Goal: Task Accomplishment & Management: Use online tool/utility

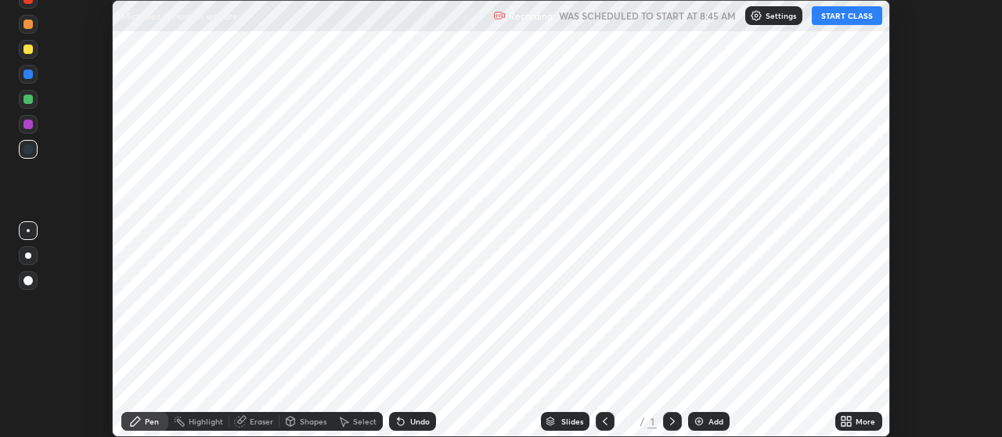
scroll to position [437, 1001]
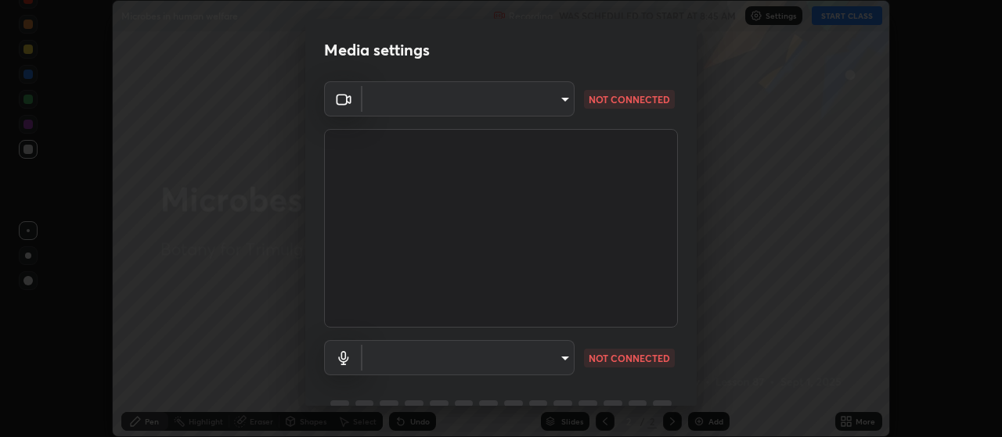
type input "c52127a40cbf279c8509d1fea9a6c4f1a5ad2dcd18f862b978adc8f20b04eebd"
type input "default"
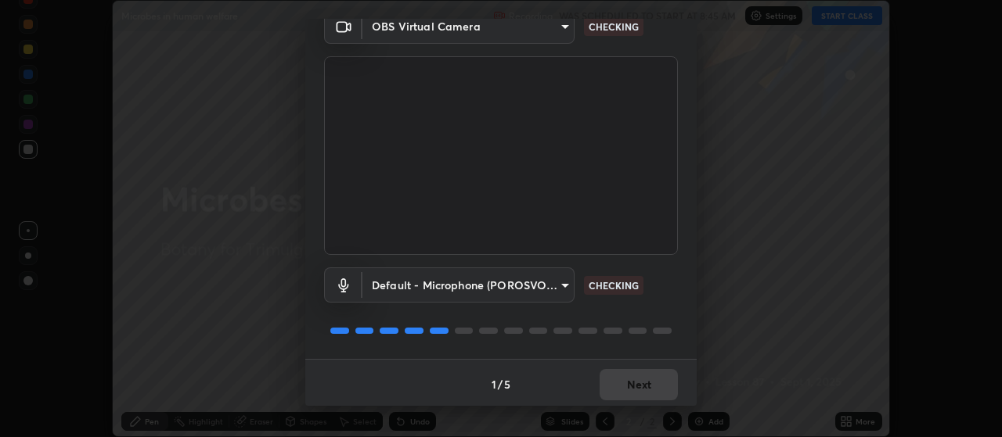
scroll to position [76, 0]
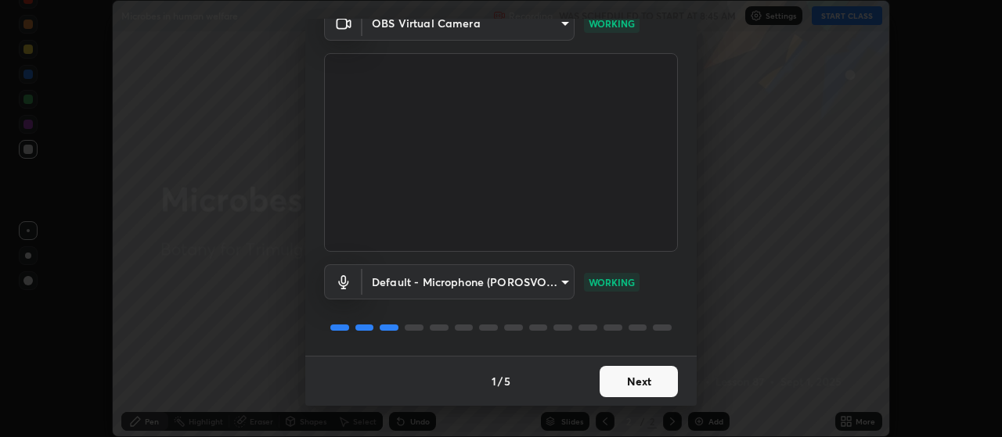
click at [603, 383] on button "Next" at bounding box center [638, 381] width 78 height 31
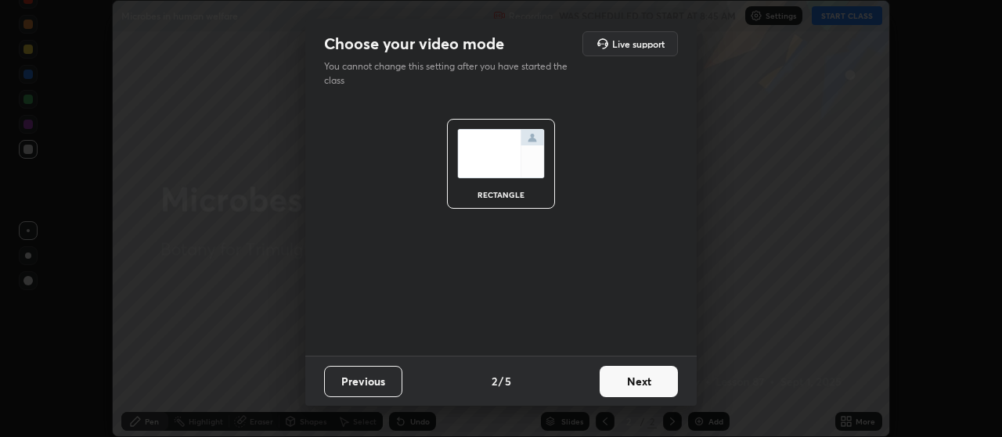
scroll to position [0, 0]
click at [607, 383] on button "Next" at bounding box center [638, 381] width 78 height 31
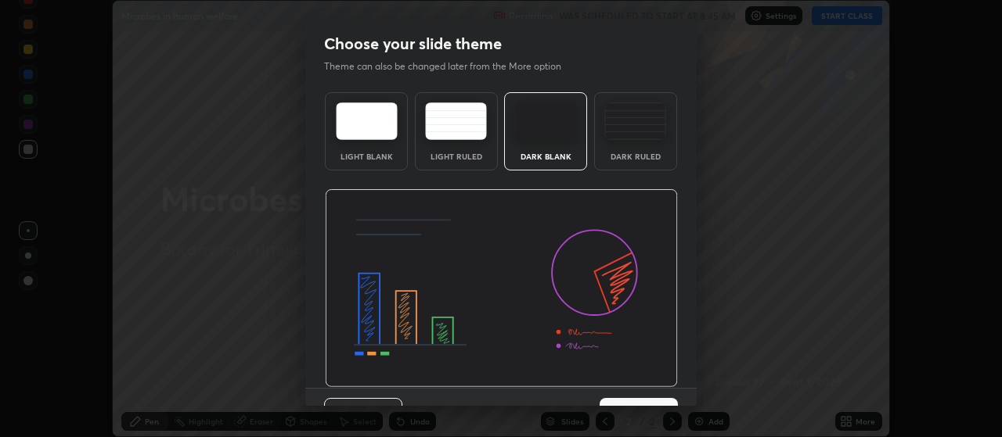
scroll to position [32, 0]
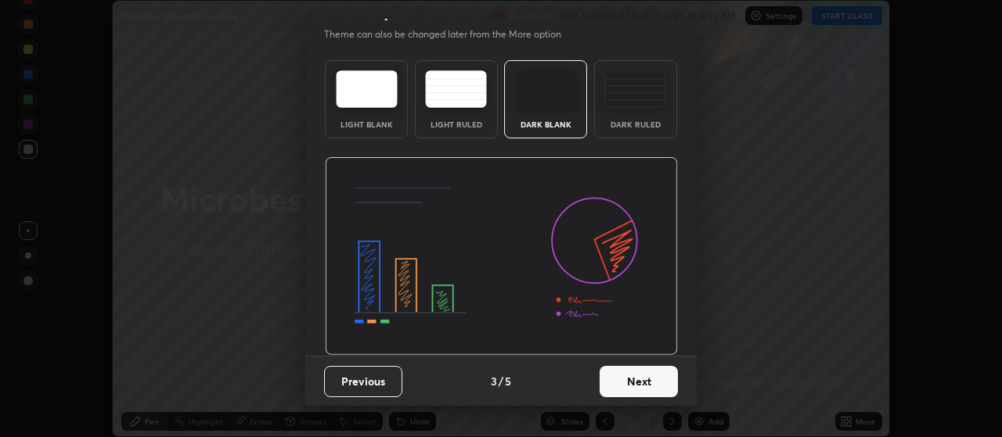
click at [624, 376] on button "Next" at bounding box center [638, 381] width 78 height 31
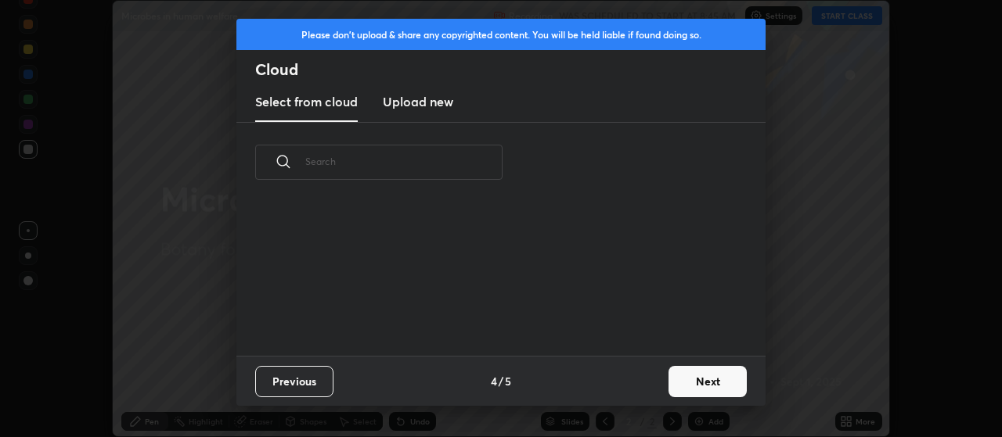
scroll to position [0, 0]
click at [689, 387] on button "Next" at bounding box center [707, 381] width 78 height 31
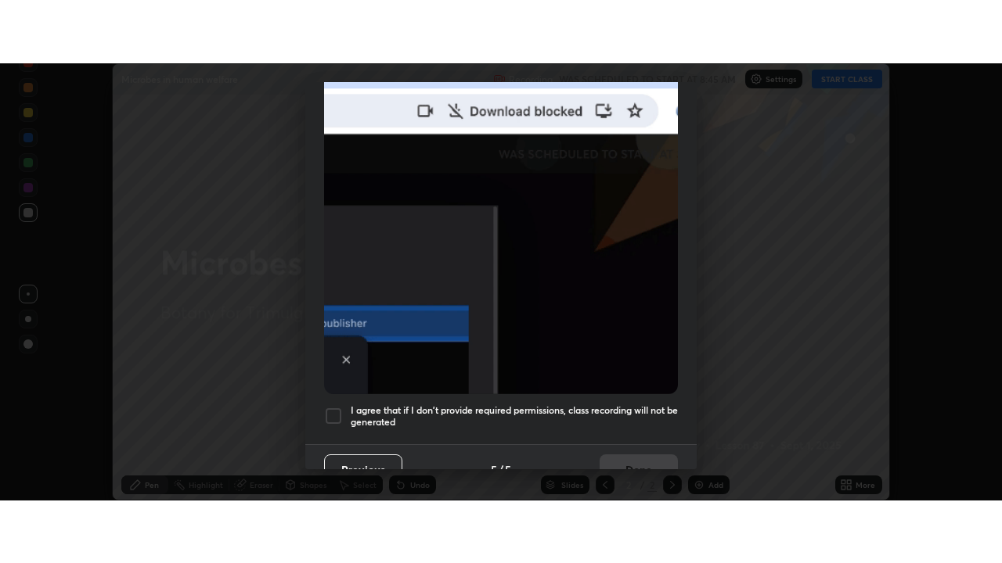
scroll to position [395, 0]
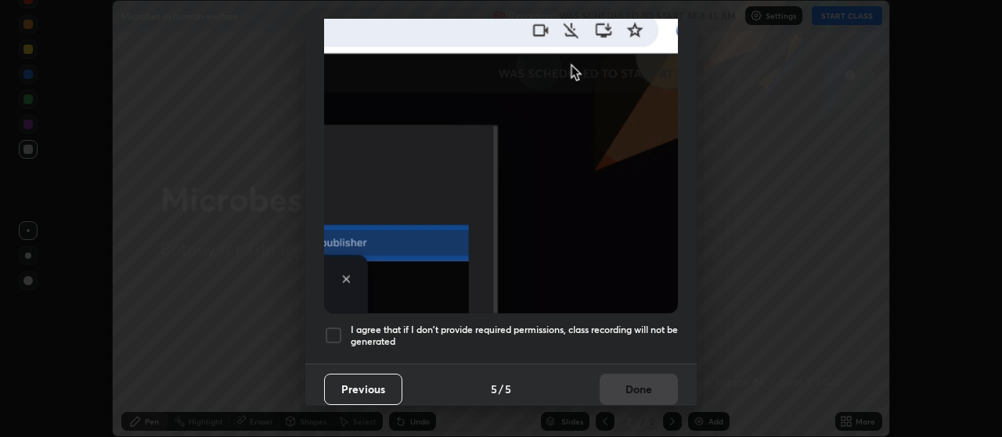
click at [335, 329] on div at bounding box center [333, 335] width 19 height 19
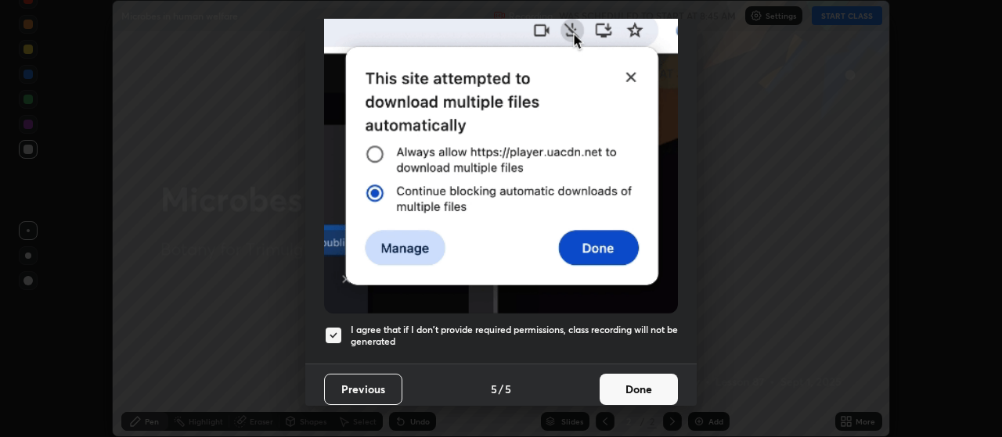
click at [604, 380] on button "Done" at bounding box center [638, 389] width 78 height 31
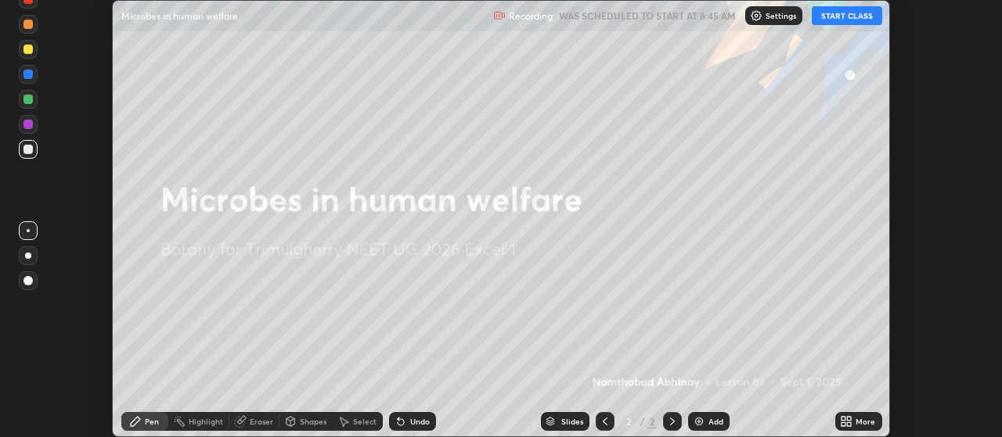
click at [855, 15] on button "START CLASS" at bounding box center [846, 15] width 70 height 19
click at [852, 421] on icon at bounding box center [846, 422] width 13 height 13
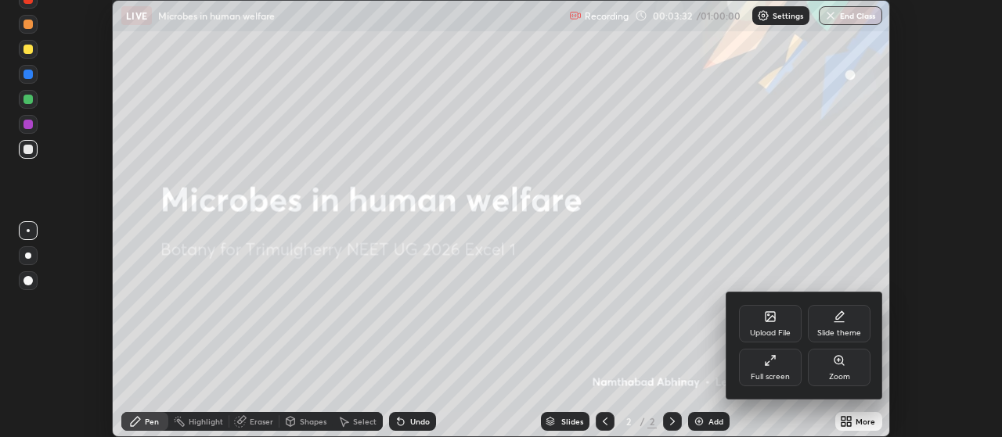
click at [756, 380] on div "Full screen" at bounding box center [769, 377] width 39 height 8
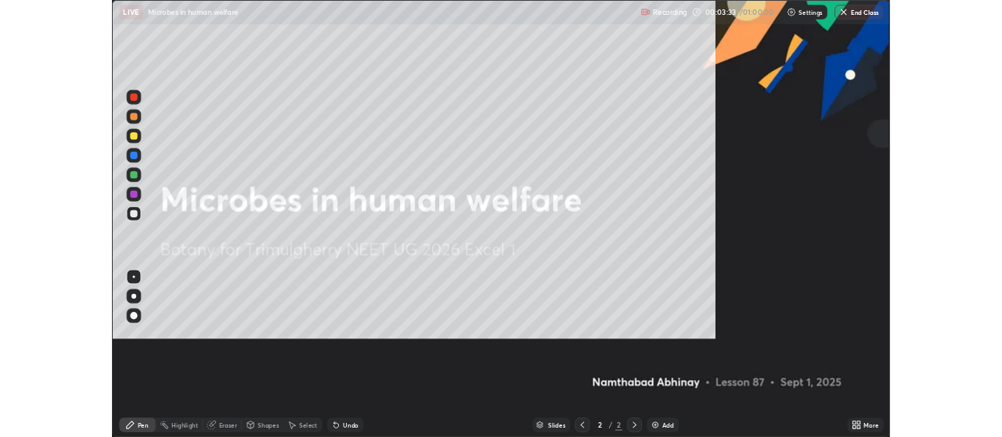
scroll to position [563, 1002]
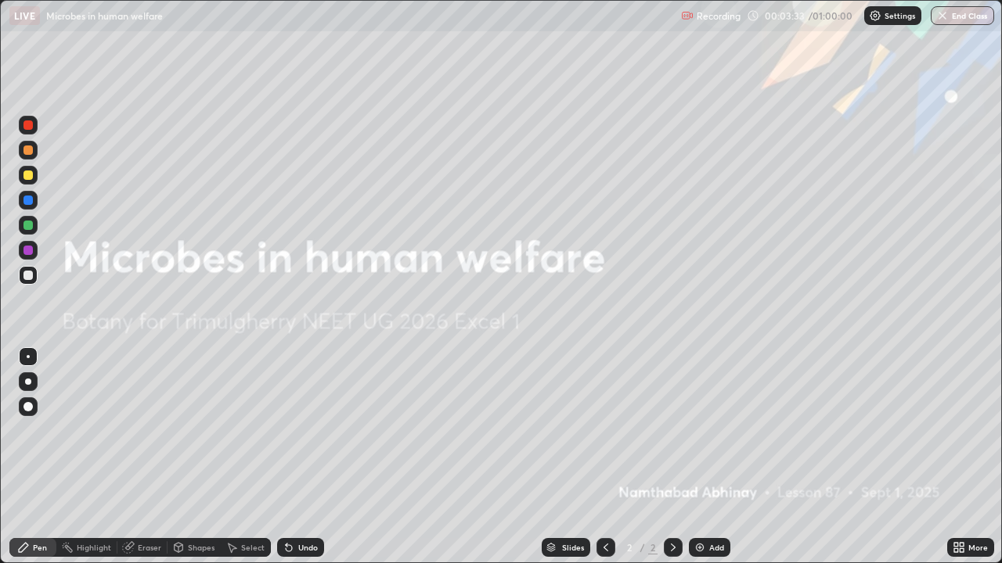
click at [709, 437] on div "Add" at bounding box center [716, 548] width 15 height 8
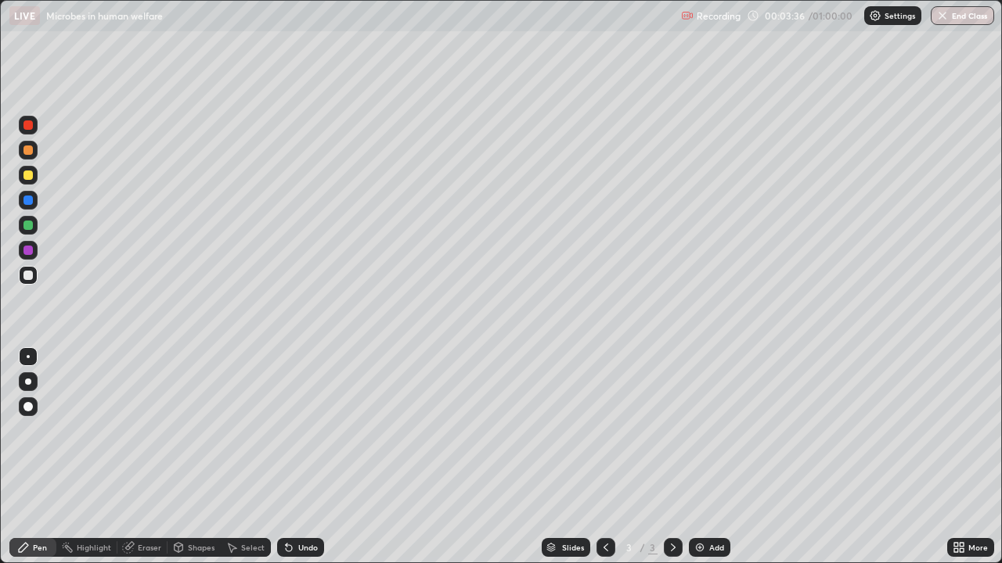
click at [28, 382] on div at bounding box center [28, 382] width 6 height 6
click at [131, 437] on div "Eraser" at bounding box center [142, 547] width 50 height 31
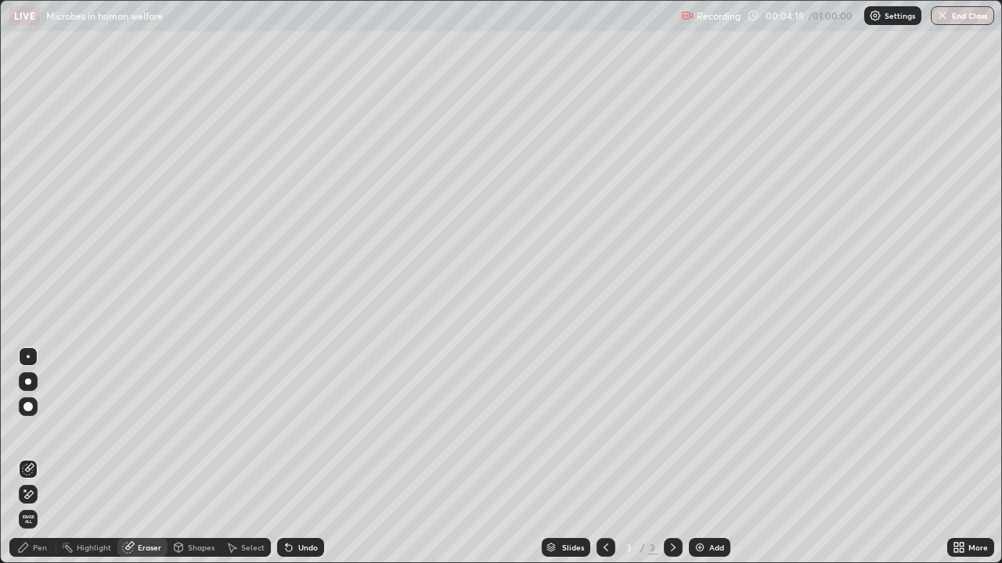
click at [41, 437] on div "Pen" at bounding box center [40, 548] width 14 height 8
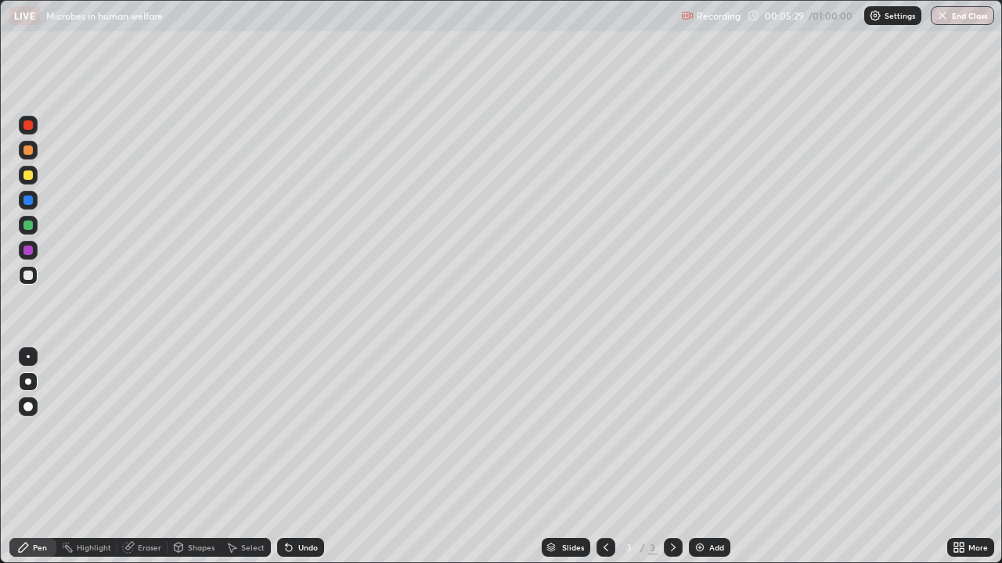
click at [147, 437] on div "Eraser" at bounding box center [142, 547] width 50 height 19
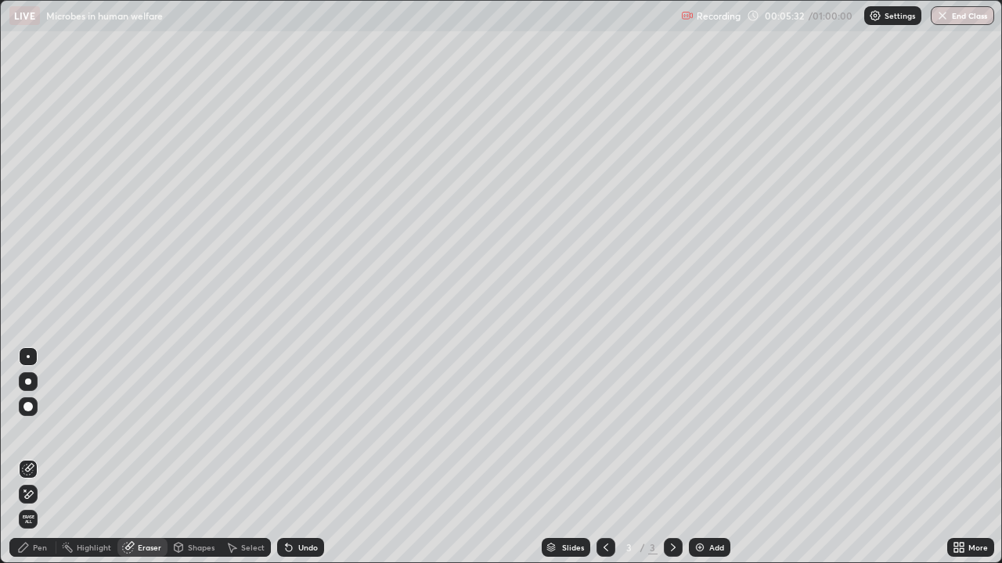
click at [38, 437] on div "Pen" at bounding box center [40, 548] width 14 height 8
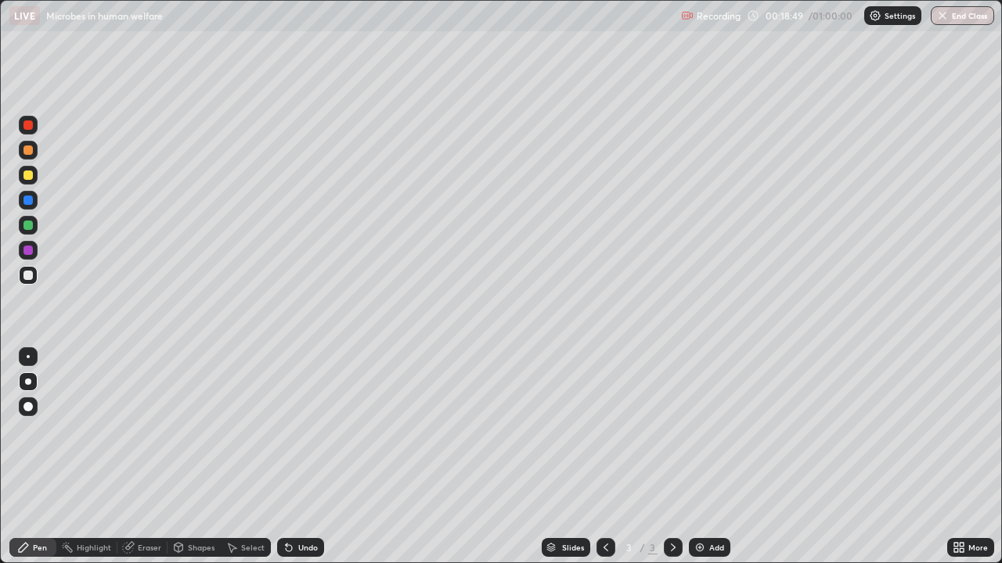
click at [961, 437] on icon at bounding box center [961, 551] width 4 height 4
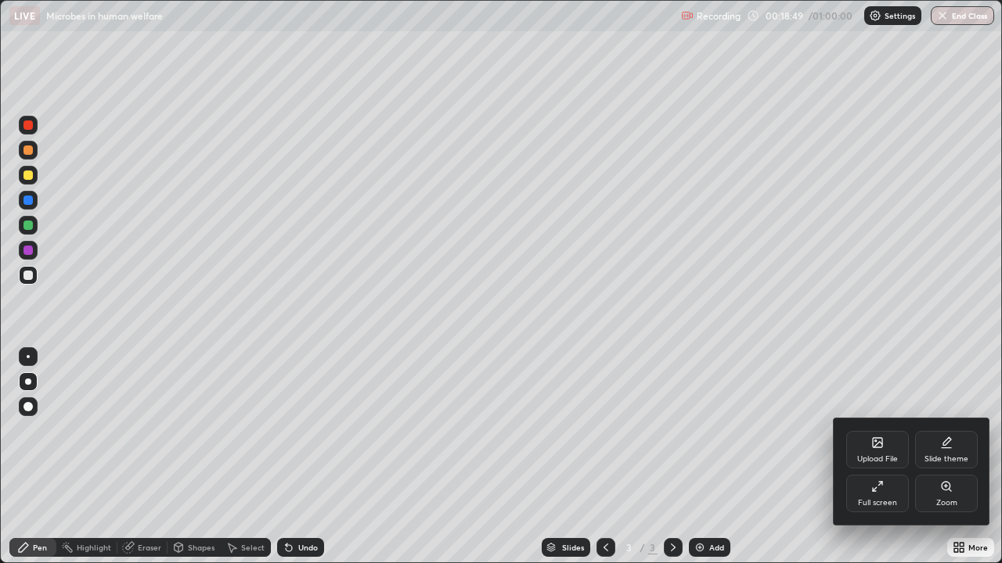
click at [879, 437] on div "Full screen" at bounding box center [877, 494] width 63 height 38
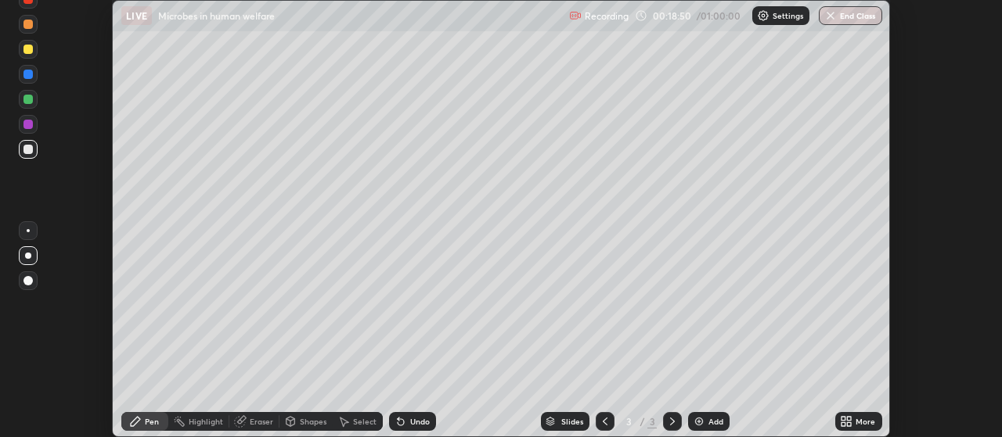
scroll to position [77815, 77251]
